Goal: Task Accomplishment & Management: Manage account settings

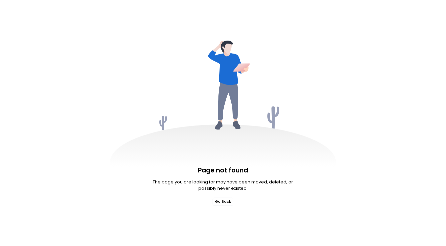
click at [225, 201] on button "Go Back" at bounding box center [223, 201] width 21 height 7
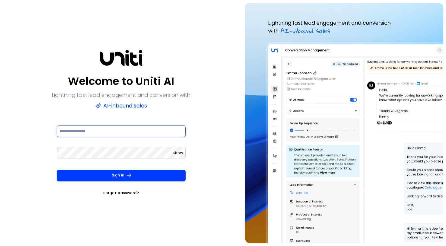
type input "**********"
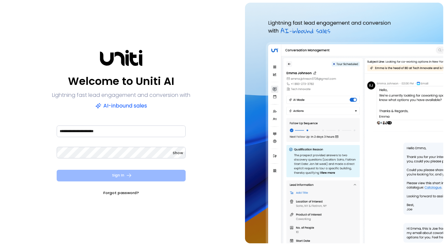
click at [141, 180] on button "Sign In" at bounding box center [121, 176] width 129 height 12
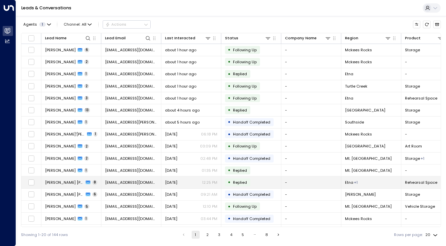
click at [250, 180] on td "• Replied" at bounding box center [251, 183] width 60 height 12
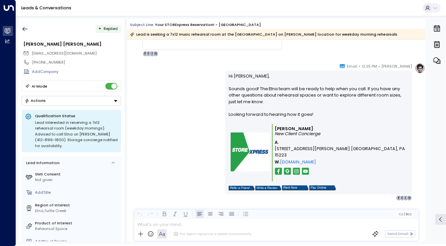
scroll to position [52, 0]
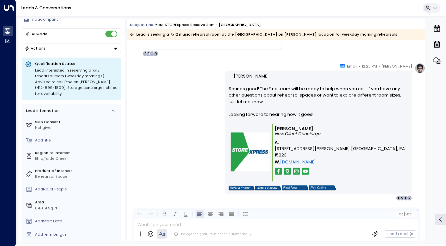
click at [73, 49] on button "Actions" at bounding box center [71, 49] width 99 height 10
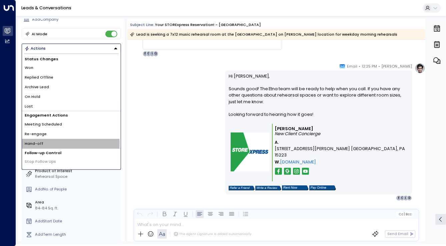
click at [38, 143] on span "Hand-off" at bounding box center [34, 144] width 19 height 6
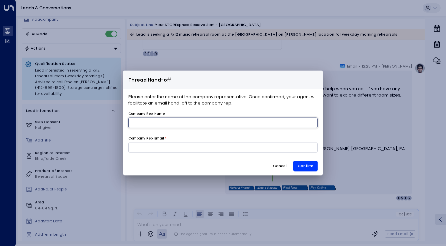
click at [205, 121] on input "name" at bounding box center [222, 123] width 189 height 11
type input "******"
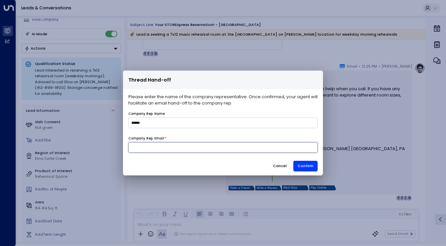
click at [170, 147] on input at bounding box center [222, 147] width 189 height 11
type input "**********"
click at [274, 166] on button "Cancel" at bounding box center [279, 166] width 23 height 11
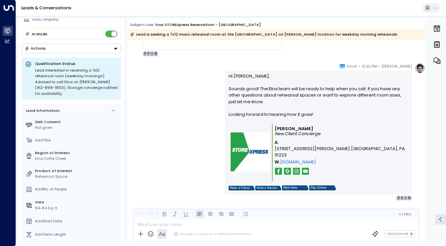
click at [113, 47] on icon "Button group with a nested menu" at bounding box center [115, 48] width 5 height 5
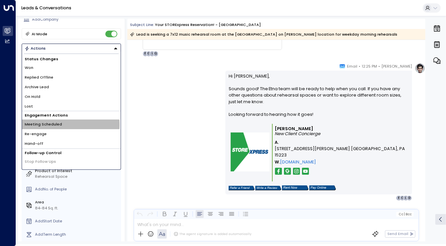
click at [53, 125] on span "Meeting Scheduled" at bounding box center [43, 125] width 37 height 6
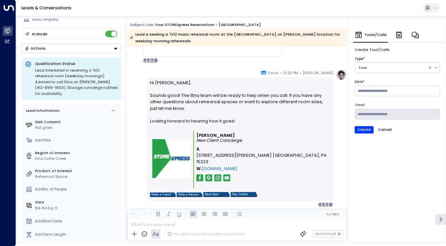
click at [381, 131] on button "Cancel" at bounding box center [385, 129] width 20 height 7
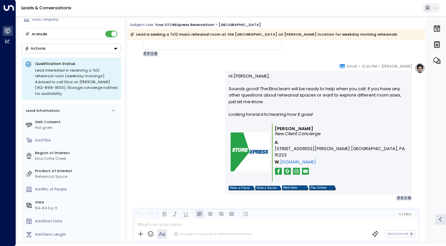
click at [71, 53] on div "• Replied Daryl Shawn darylshawn@gmail.com +17176066730 Add Company AI Mode Act…" at bounding box center [71, 130] width 107 height 223
click at [73, 52] on button "Actions" at bounding box center [71, 49] width 99 height 10
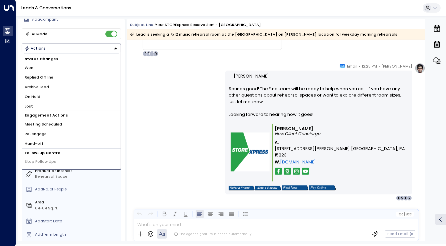
click at [45, 66] on li "Won" at bounding box center [71, 68] width 99 height 10
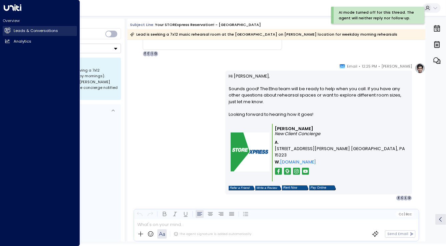
click at [20, 30] on h2 "Leads & Conversations" at bounding box center [36, 31] width 44 height 6
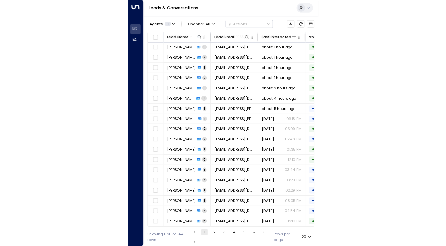
scroll to position [8, 0]
